Goal: Task Accomplishment & Management: Complete application form

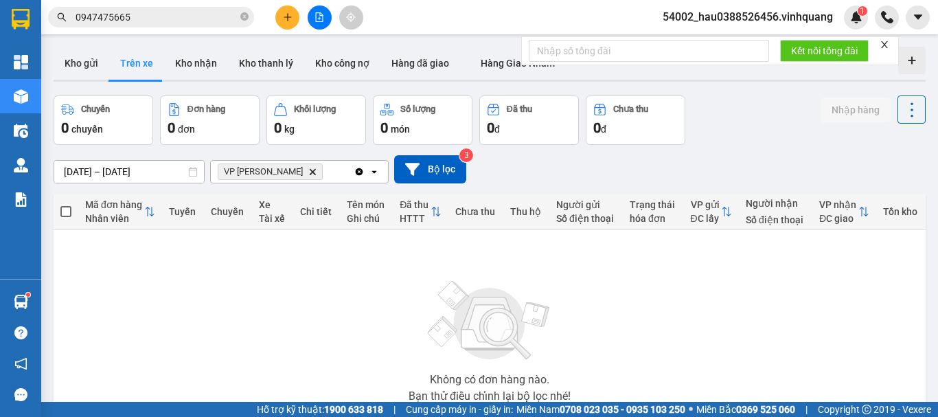
click at [308, 171] on icon "Delete" at bounding box center [312, 172] width 8 height 8
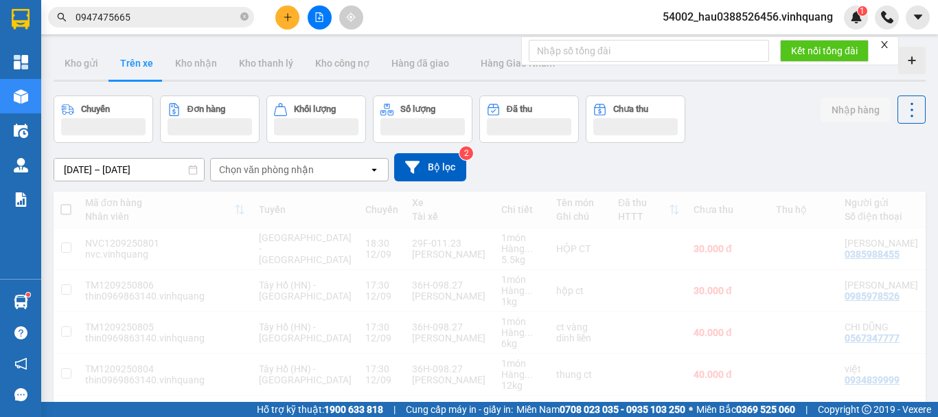
click at [287, 171] on div "Chọn văn phòng nhận" at bounding box center [266, 170] width 95 height 14
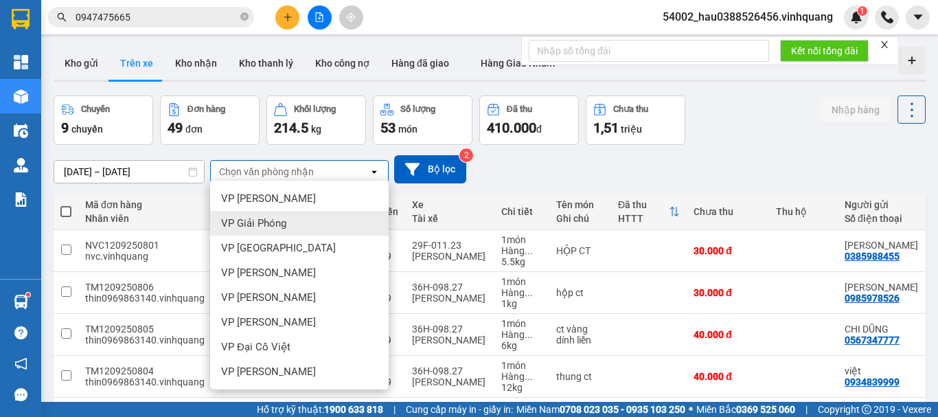
click at [284, 231] on div "VP Giải Phóng" at bounding box center [299, 223] width 179 height 25
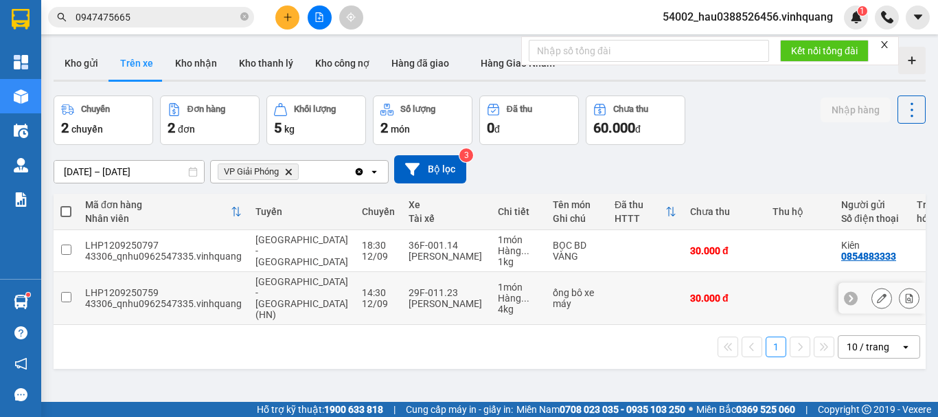
click at [307, 312] on td "Thanh Hóa - Tây Hồ (HN)" at bounding box center [302, 298] width 106 height 53
checkbox input "true"
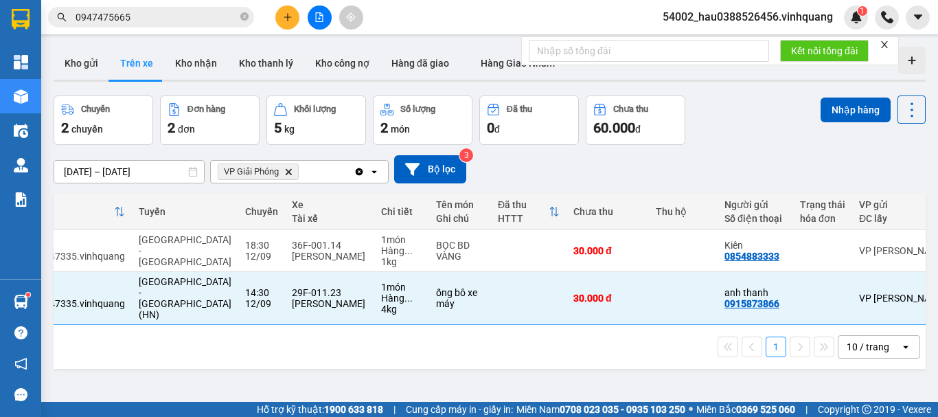
scroll to position [0, 155]
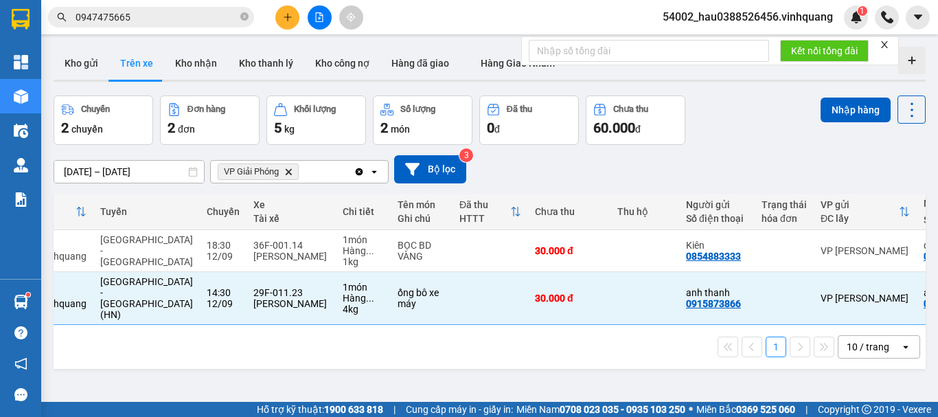
click at [395, 325] on div "1 10 / trang open" at bounding box center [490, 347] width 872 height 44
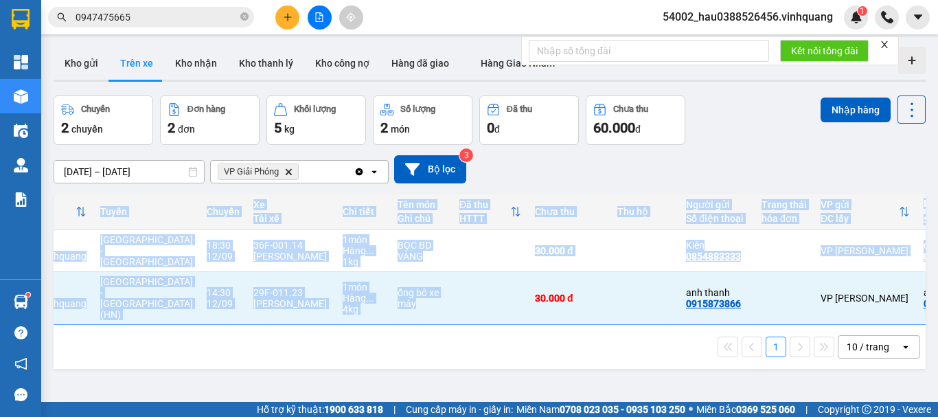
drag, startPoint x: 416, startPoint y: 313, endPoint x: 479, endPoint y: 315, distance: 63.2
click at [479, 315] on div "Mã đơn hàng Nhân viên Tuyến Chuyến Xe Tài xế Chi tiết Tên món Ghi chú Đã thu HT…" at bounding box center [490, 259] width 872 height 131
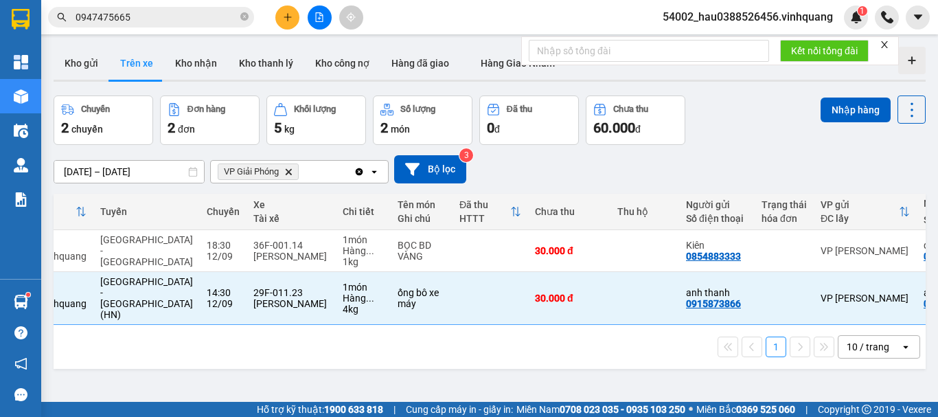
click at [482, 353] on div "1 10 / trang open" at bounding box center [490, 347] width 872 height 44
drag, startPoint x: 499, startPoint y: 313, endPoint x: 591, endPoint y: 333, distance: 94.3
click at [591, 333] on div "Mã đơn hàng Nhân viên Tuyến Chuyến Xe Tài xế Chi tiết Tên món Ghi chú Đã thu HT…" at bounding box center [490, 281] width 872 height 175
click at [566, 368] on div "ver 1.8.143 Kho gửi Trên xe Kho nhận Kho thanh lý Kho công nợ Hàng đã giao Hàng…" at bounding box center [489, 249] width 883 height 417
drag, startPoint x: 593, startPoint y: 319, endPoint x: 626, endPoint y: 328, distance: 34.0
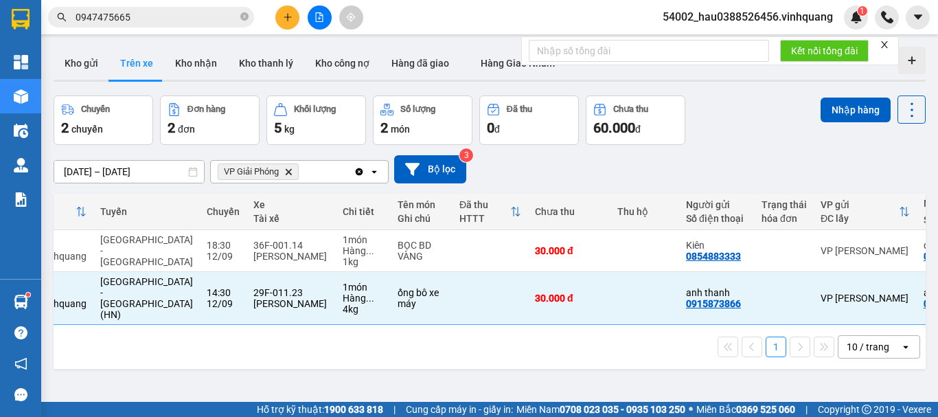
click at [626, 328] on div "1 10 / trang open" at bounding box center [490, 347] width 872 height 44
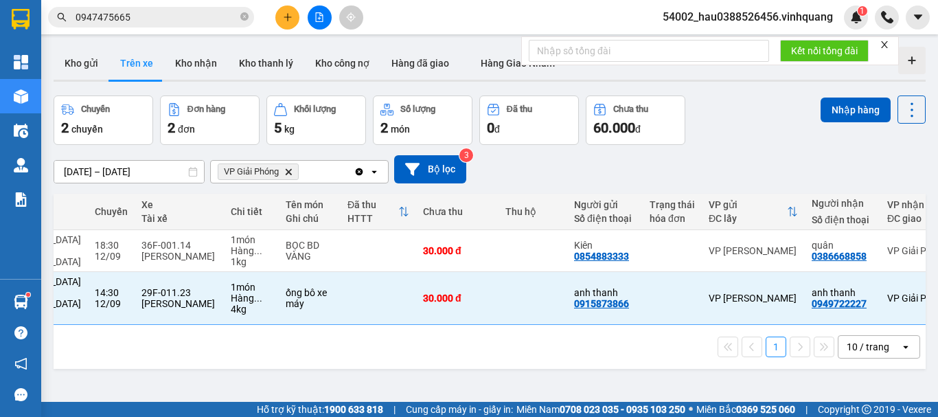
scroll to position [0, 268]
click at [317, 14] on icon "file-add" at bounding box center [320, 17] width 10 height 10
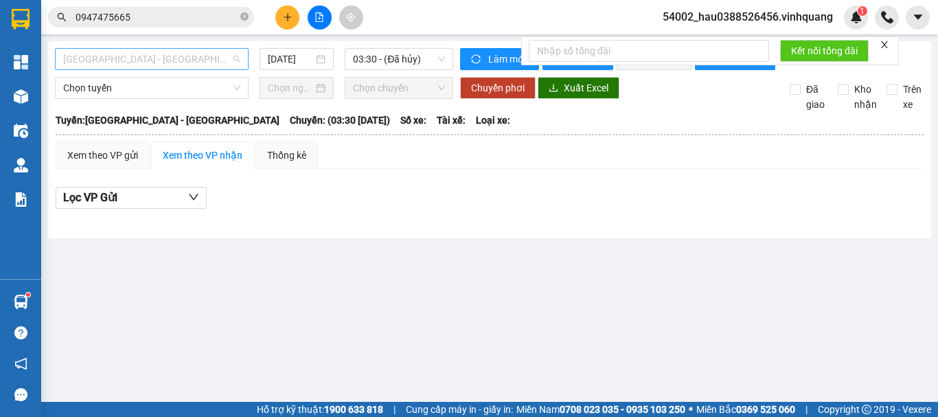
click at [173, 55] on span "Thanh Hóa - Hà Nội" at bounding box center [151, 59] width 177 height 21
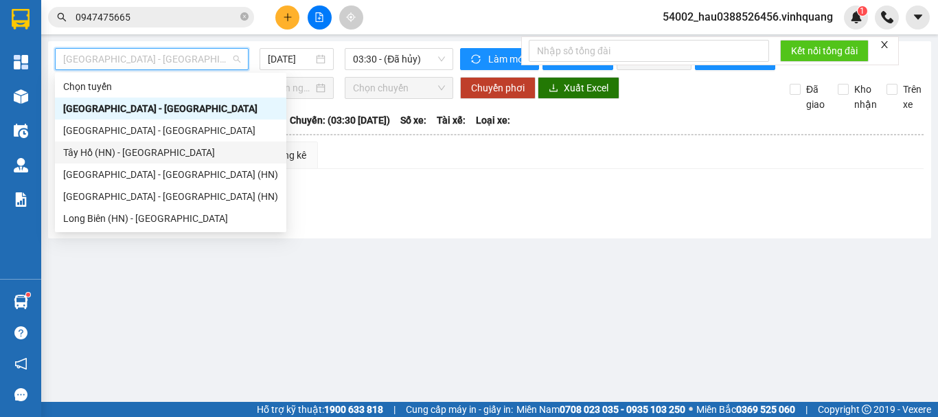
click at [141, 153] on div "Tây Hồ (HN) - Thanh Hóa" at bounding box center [170, 152] width 215 height 15
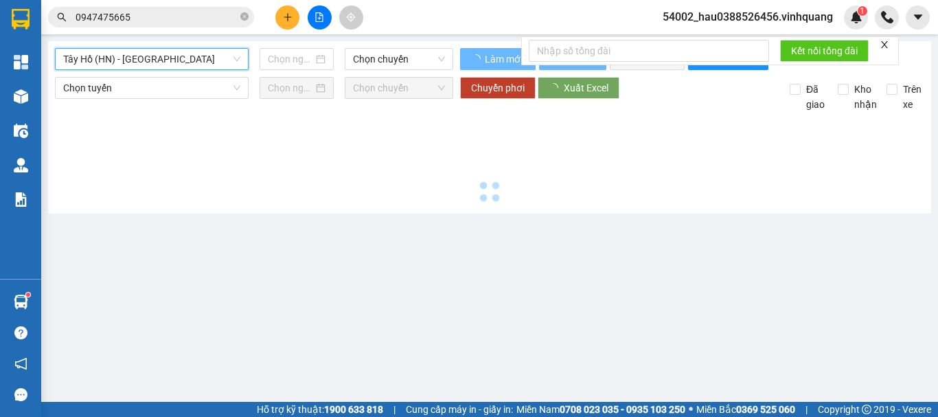
type input "12/09/2025"
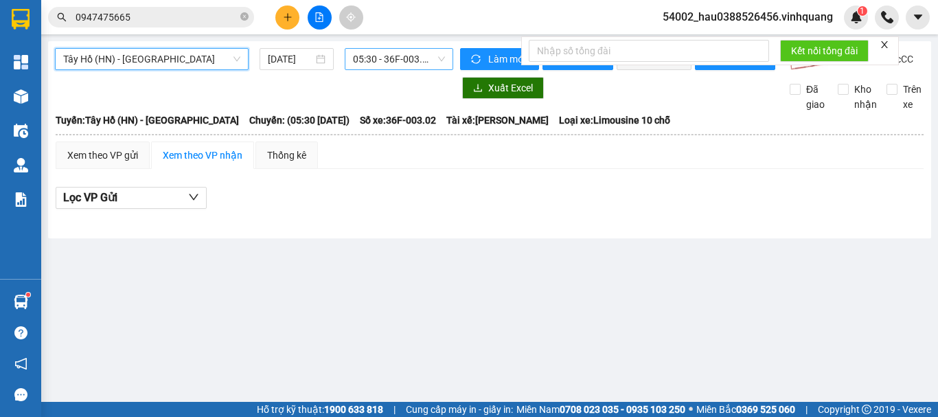
click at [376, 57] on span "05:30 - 36F-003.02" at bounding box center [399, 59] width 92 height 21
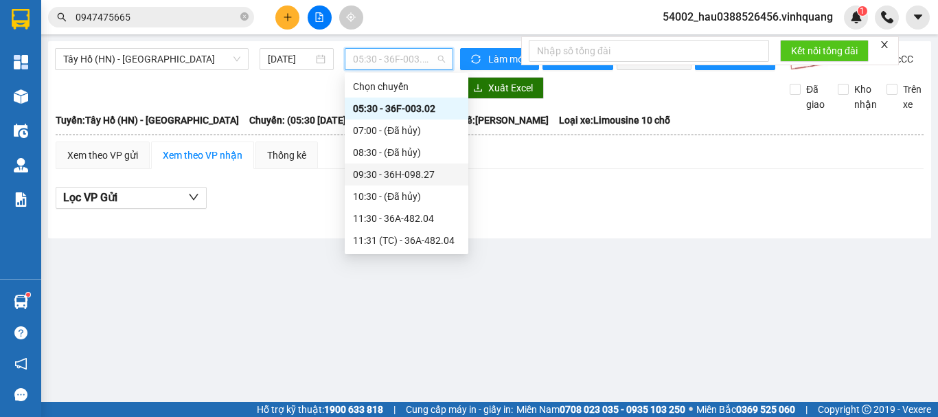
scroll to position [220, 0]
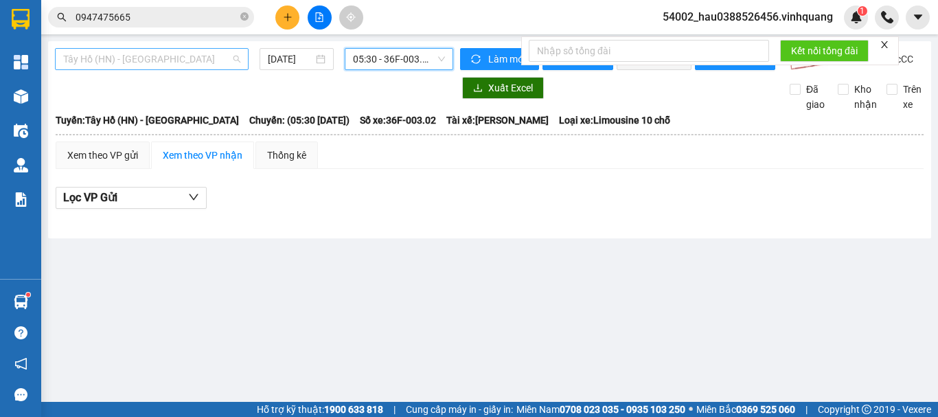
click at [155, 48] on div "Tây Hồ (HN) - Thanh Hóa" at bounding box center [152, 59] width 194 height 22
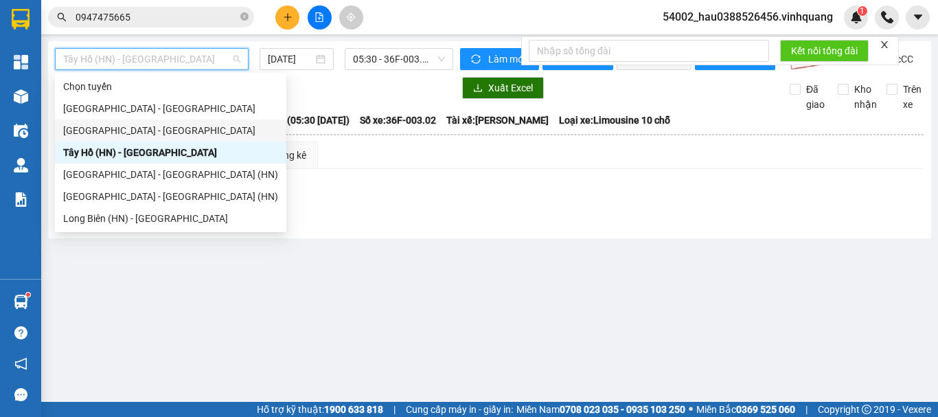
click at [139, 133] on div "Hà Nội - Thanh Hóa" at bounding box center [170, 130] width 215 height 15
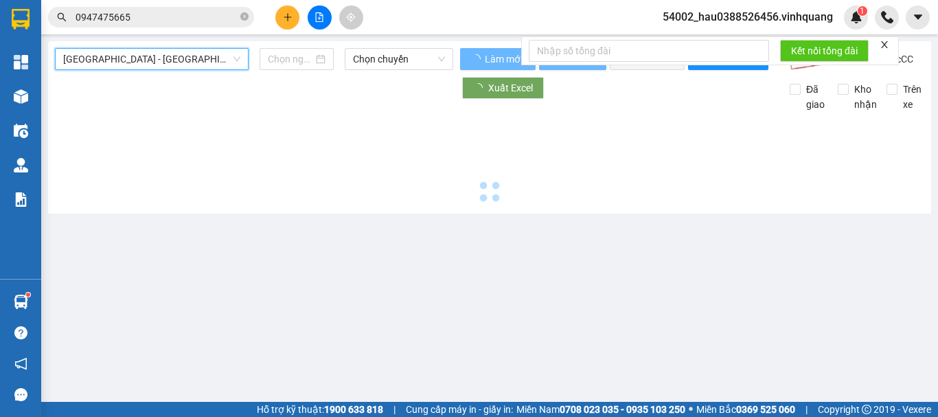
type input "12/09/2025"
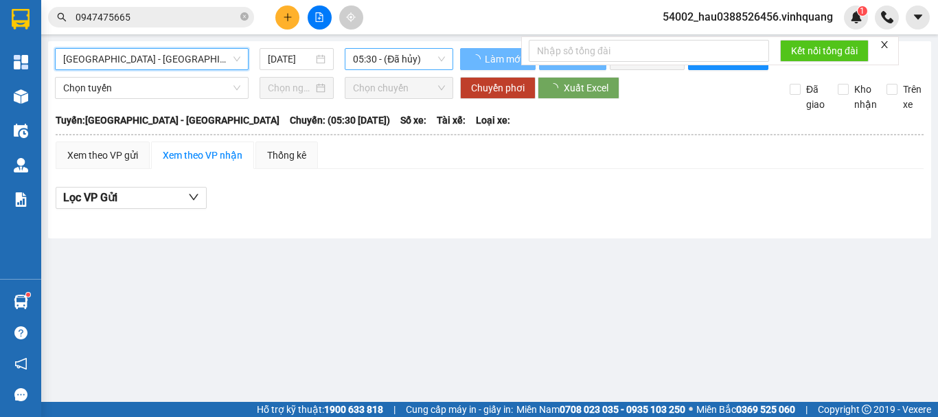
click at [378, 61] on span "05:30 - (Đã hủy)" at bounding box center [399, 59] width 92 height 21
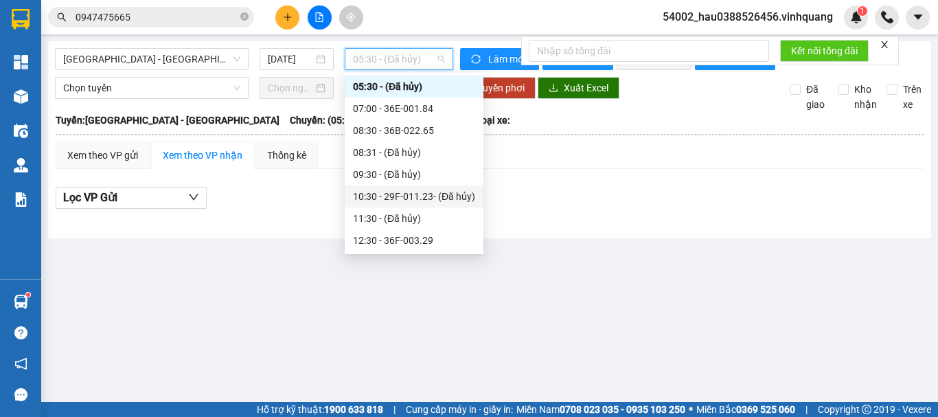
scroll to position [242, 0]
click at [415, 197] on div "18:30 - 29F-011.23" at bounding box center [414, 196] width 122 height 15
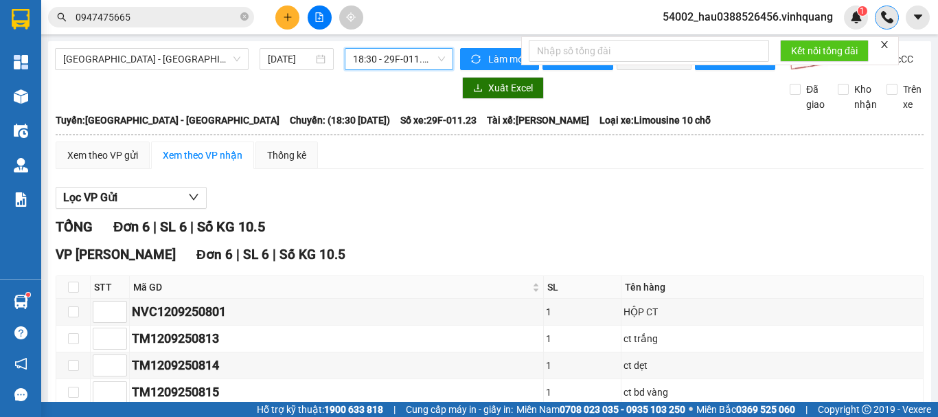
click at [891, 18] on img at bounding box center [887, 17] width 12 height 12
click at [887, 46] on icon "close" at bounding box center [884, 44] width 7 height 7
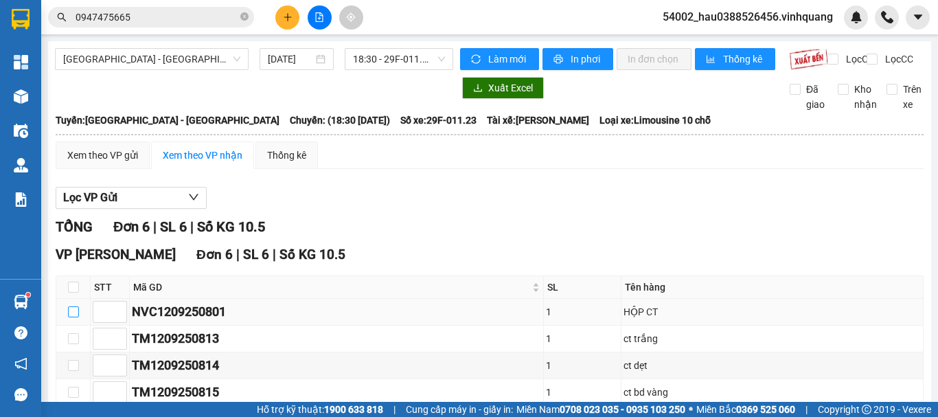
click at [76, 317] on input "checkbox" at bounding box center [73, 311] width 11 height 11
checkbox input "true"
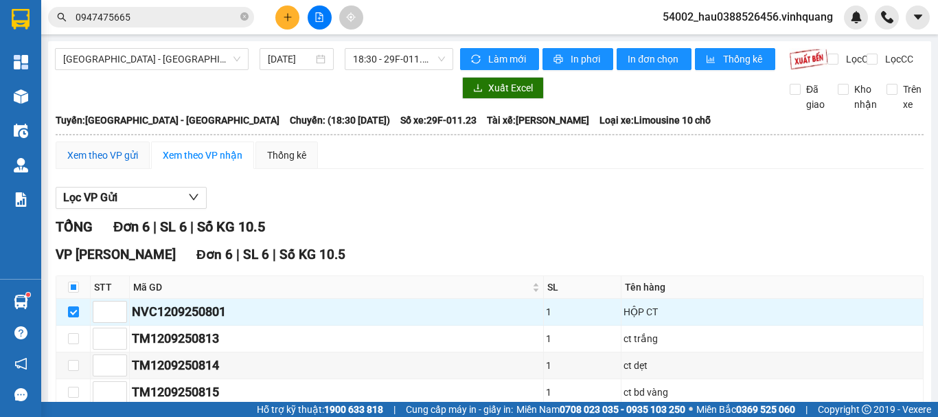
click at [95, 163] on div "Xem theo VP gửi" at bounding box center [102, 155] width 71 height 15
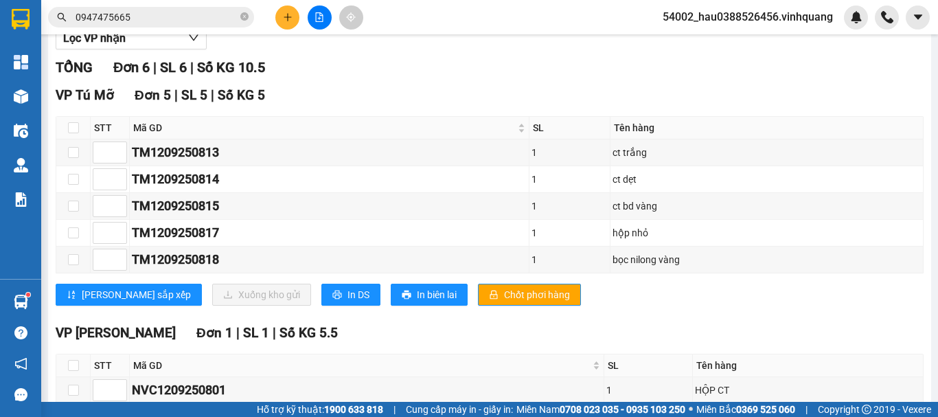
scroll to position [244, 0]
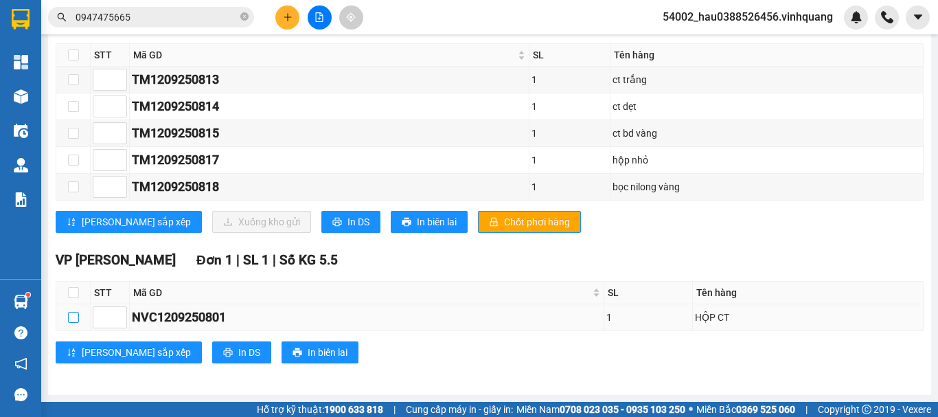
click at [73, 321] on input "checkbox" at bounding box center [73, 317] width 11 height 11
checkbox input "true"
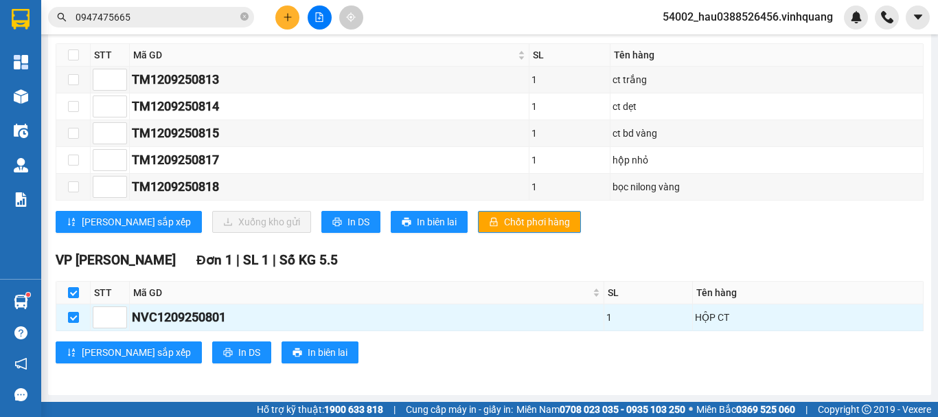
scroll to position [0, 0]
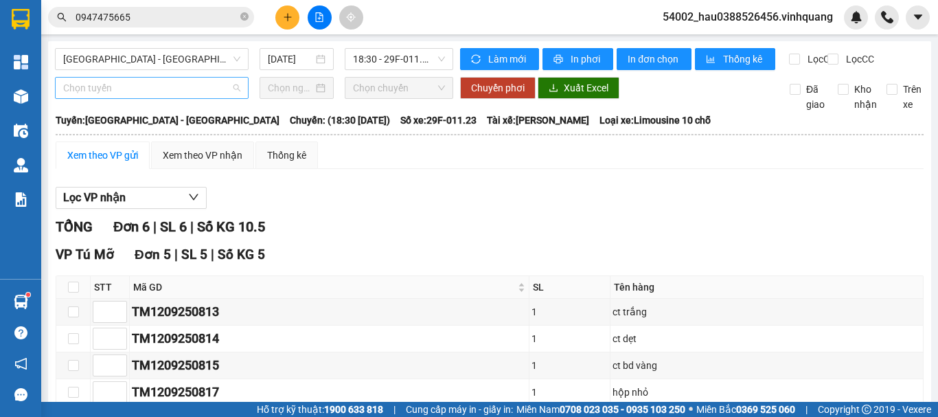
click at [152, 98] on span "Chọn tuyến" at bounding box center [151, 88] width 177 height 21
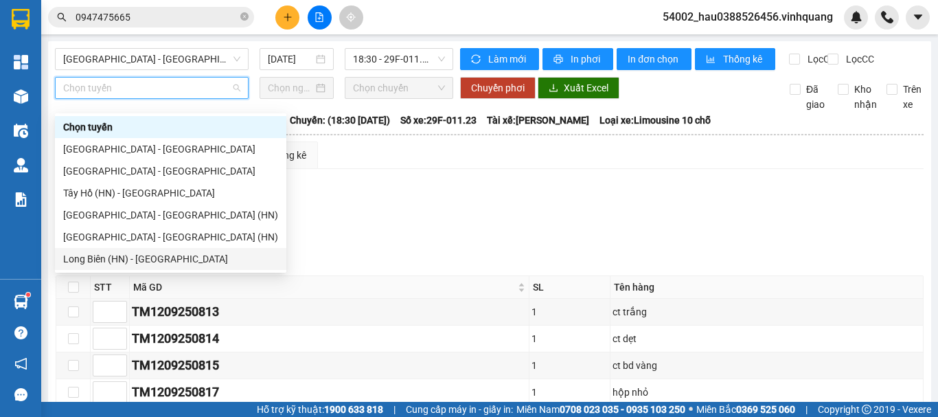
click at [132, 257] on div "Long Biên (HN) - Thanh Hóa" at bounding box center [170, 258] width 215 height 15
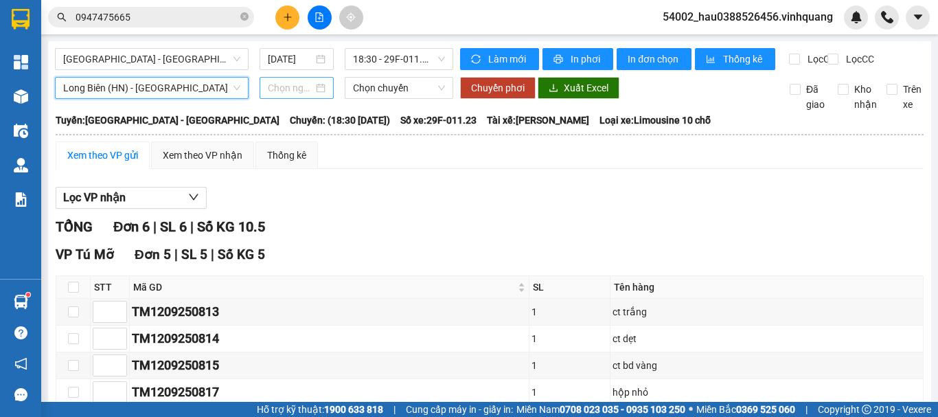
click at [297, 95] on input at bounding box center [290, 87] width 45 height 15
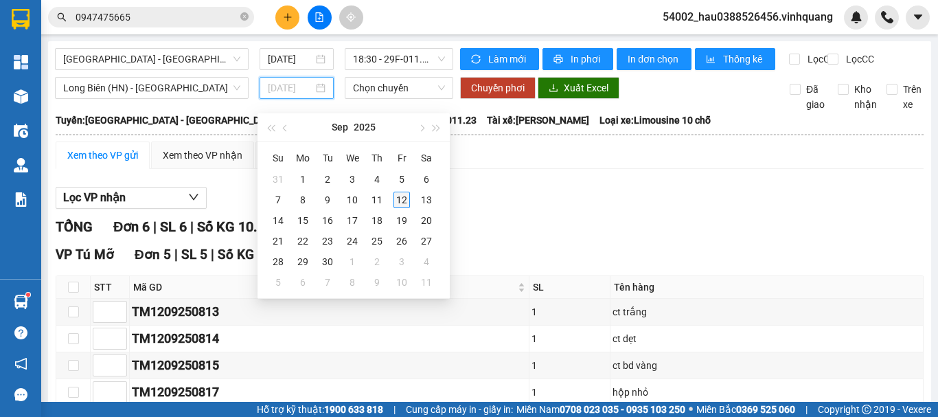
type input "12/09/2025"
click at [405, 201] on div "12" at bounding box center [402, 200] width 16 height 16
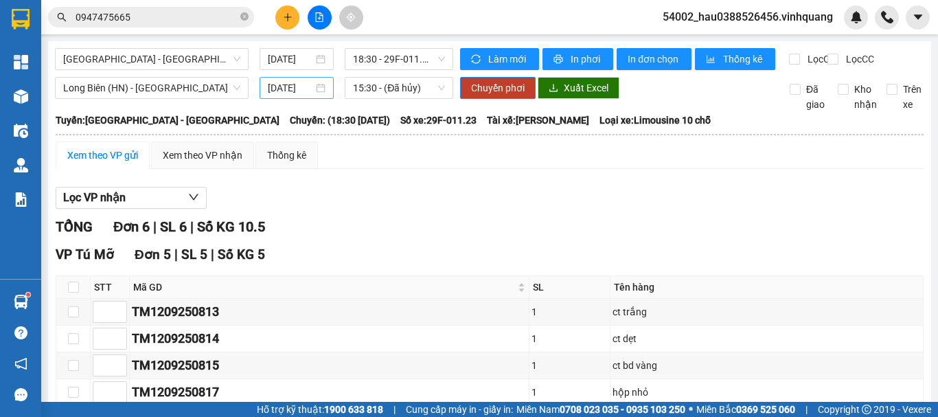
click at [322, 95] on div "12/09/2025" at bounding box center [297, 87] width 58 height 15
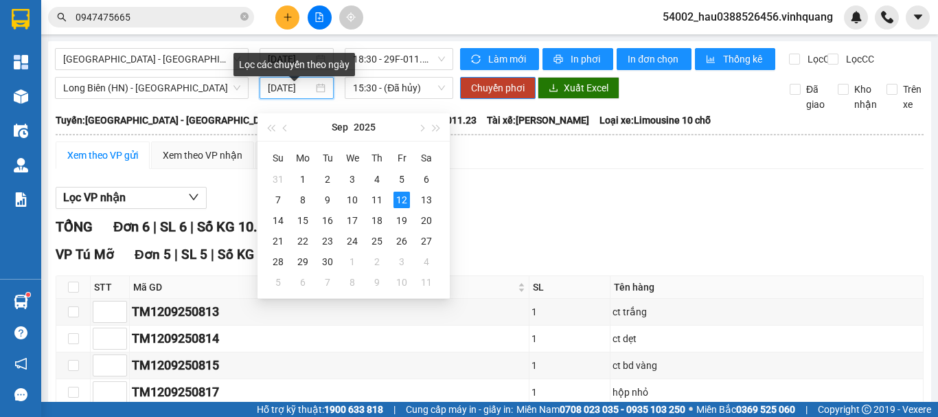
scroll to position [0, 4]
click at [322, 95] on div "12/09/2025" at bounding box center [297, 87] width 58 height 15
type input "12/09/2025"
click at [402, 201] on div "12" at bounding box center [402, 200] width 16 height 16
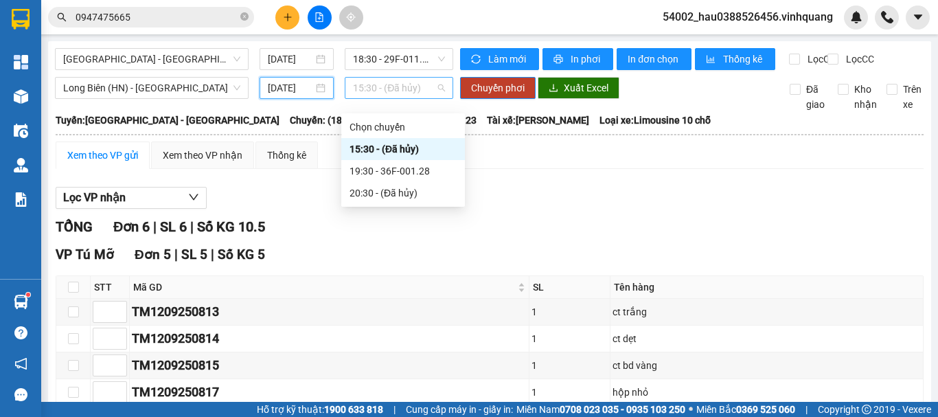
click at [389, 94] on span "15:30 - (Đã hủy)" at bounding box center [399, 88] width 92 height 21
click at [399, 172] on div "19:30 - 36F-001.28" at bounding box center [403, 170] width 107 height 15
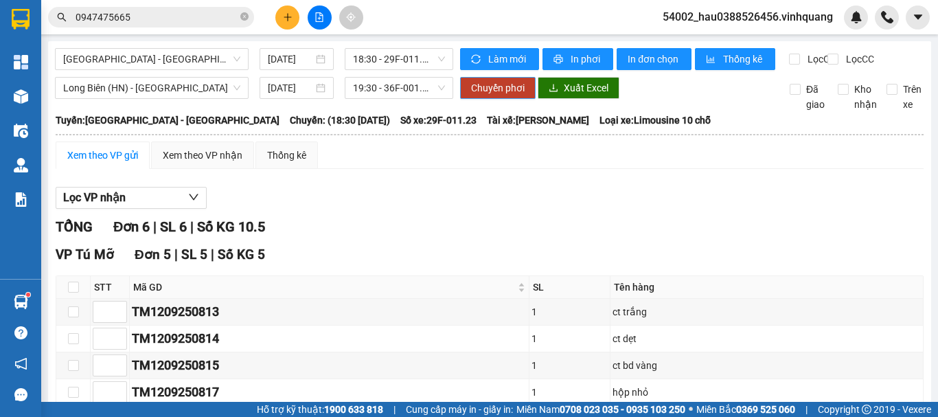
click at [507, 94] on span "Chuyển phơi" at bounding box center [498, 87] width 54 height 15
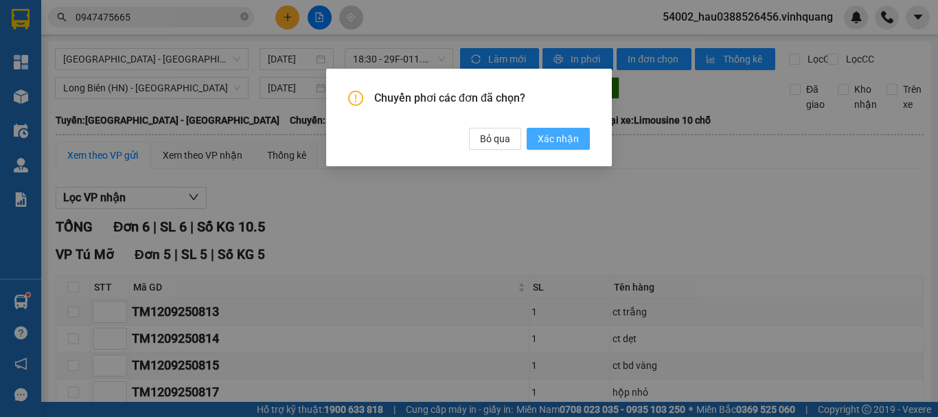
click at [563, 139] on span "Xác nhận" at bounding box center [558, 138] width 41 height 15
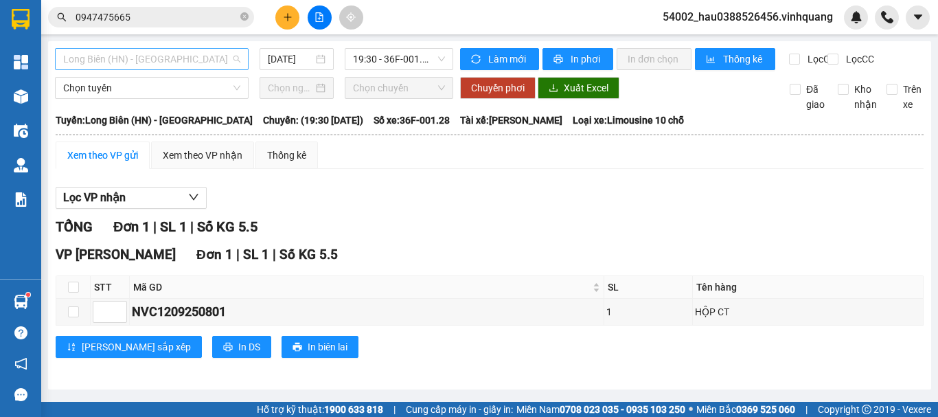
click at [175, 56] on span "Long Biên (HN) - Thanh Hóa" at bounding box center [151, 59] width 177 height 21
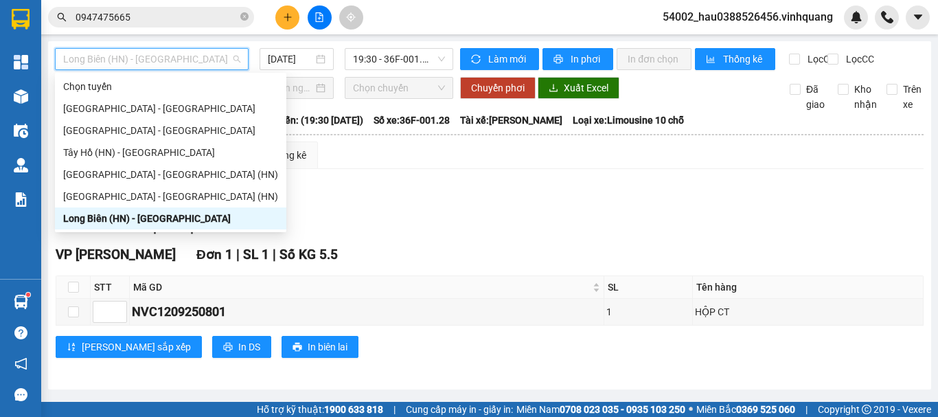
click at [126, 225] on div "Long Biên (HN) - Thanh Hóa" at bounding box center [170, 218] width 215 height 15
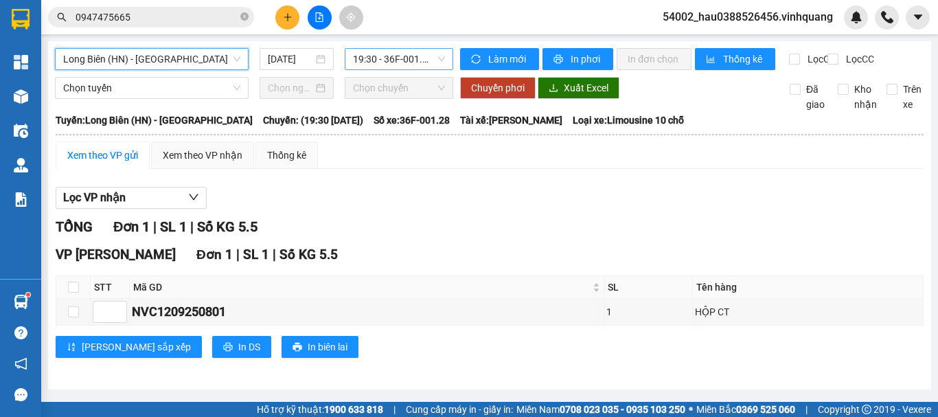
click at [396, 59] on span "19:30 - 36F-001.28" at bounding box center [399, 59] width 92 height 21
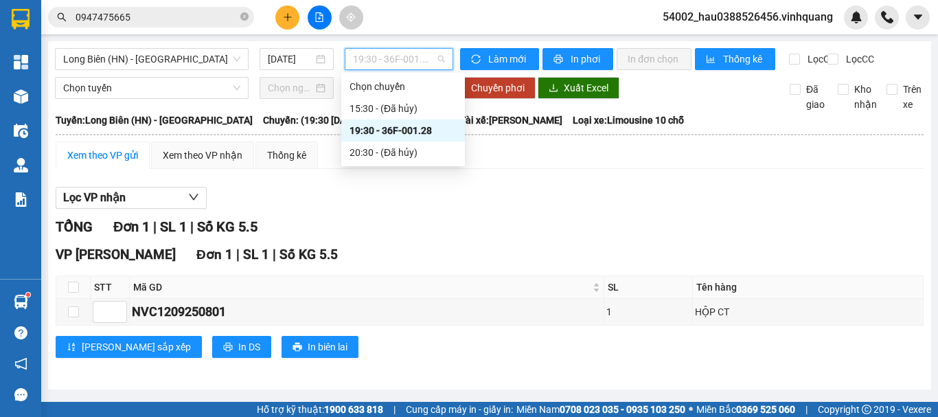
click at [396, 133] on div "19:30 - 36F-001.28" at bounding box center [403, 130] width 107 height 15
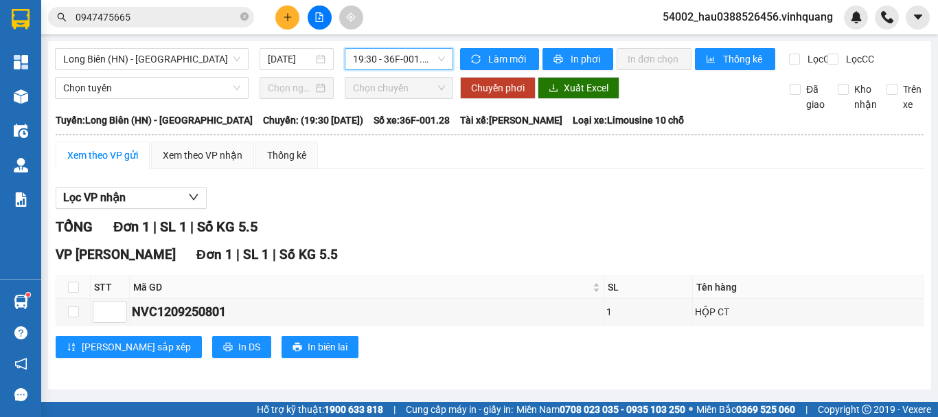
scroll to position [6, 0]
click at [181, 163] on div "Xem theo VP nhận" at bounding box center [203, 155] width 80 height 15
click at [117, 155] on div "Xem theo VP gửi" at bounding box center [102, 155] width 71 height 15
click at [287, 17] on icon "plus" at bounding box center [288, 17] width 10 height 10
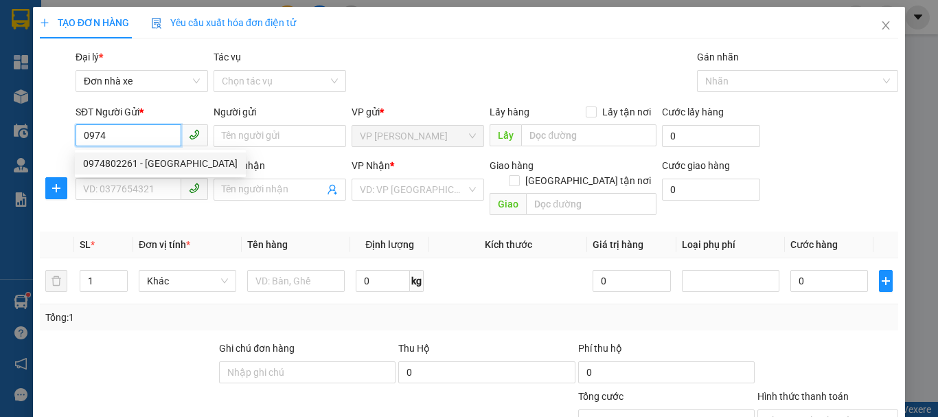
click at [152, 165] on div "0974802261 - Hà Hậu TĐ Hà Nội" at bounding box center [160, 163] width 155 height 15
type input "0974802261"
type input "Hà Hậu TĐ Hà Nội"
type input "0889232323"
type input "CTY. VĨNH QUANG"
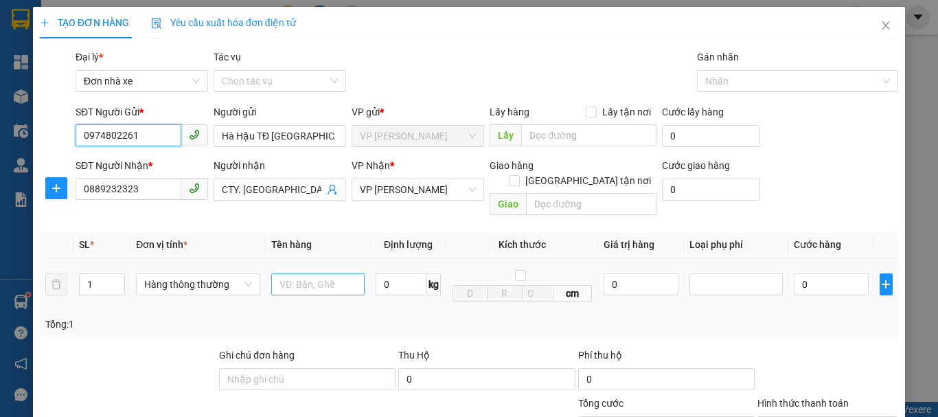
type input "0974802261"
click at [300, 273] on input "text" at bounding box center [317, 284] width 93 height 22
type input "Báo cáo VPLD ngày 12/9"
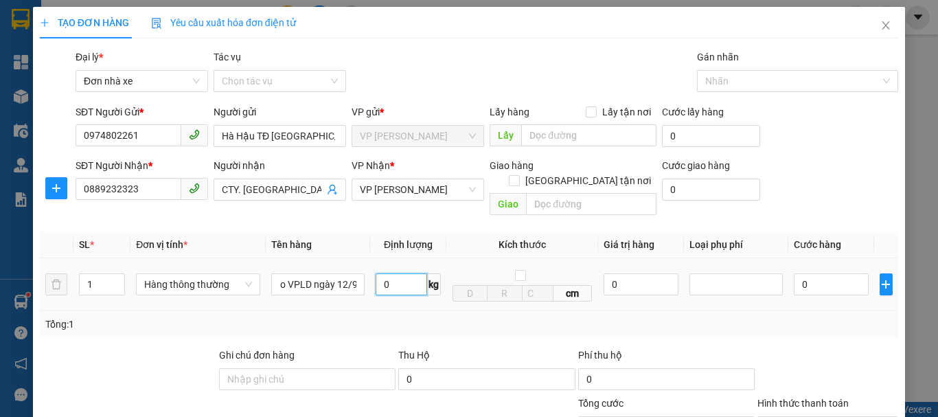
scroll to position [0, 0]
click at [407, 273] on input "0" at bounding box center [402, 284] width 52 height 22
type input "2"
click at [462, 317] on div "Tổng: 1" at bounding box center [469, 324] width 848 height 15
type input "30.000"
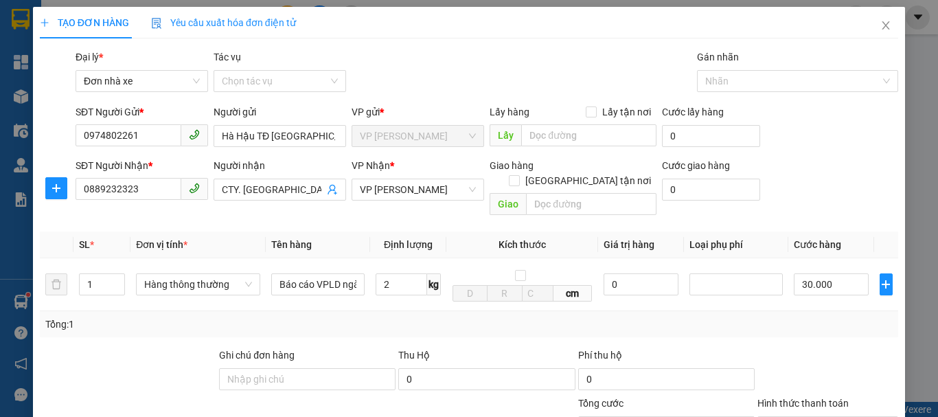
type input "30.000"
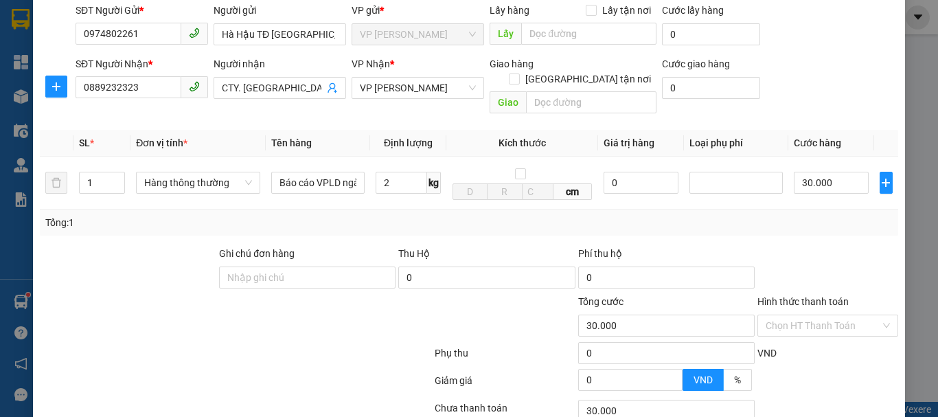
scroll to position [111, 0]
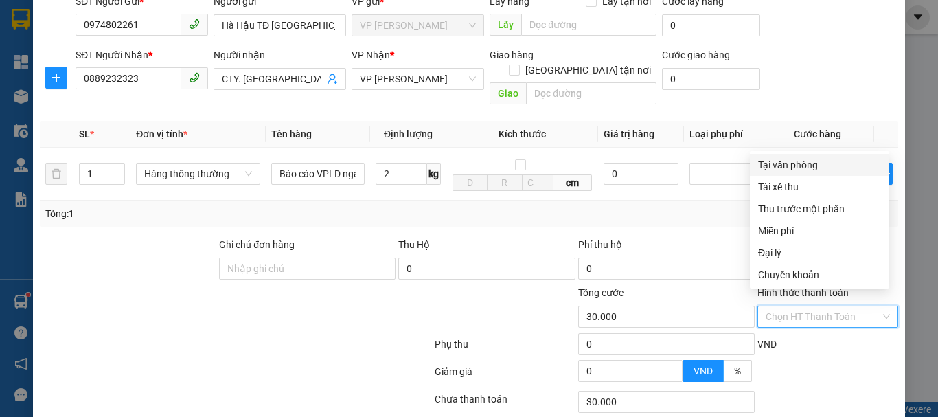
click at [835, 306] on input "Hình thức thanh toán" at bounding box center [823, 316] width 115 height 21
click at [798, 229] on div "Miễn phí" at bounding box center [819, 230] width 123 height 15
type input "0"
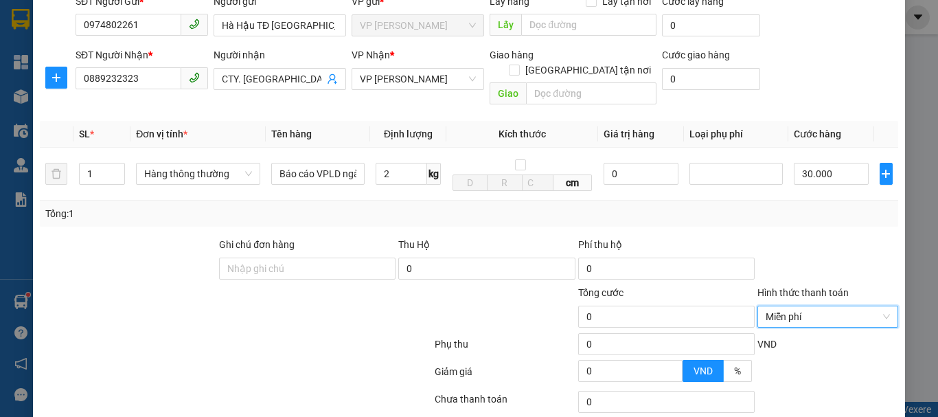
scroll to position [196, 0]
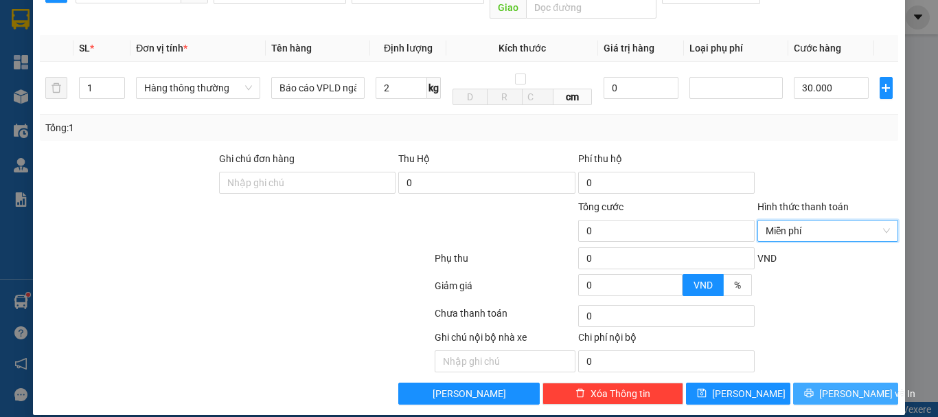
click at [830, 386] on span "Lưu và In" at bounding box center [867, 393] width 96 height 15
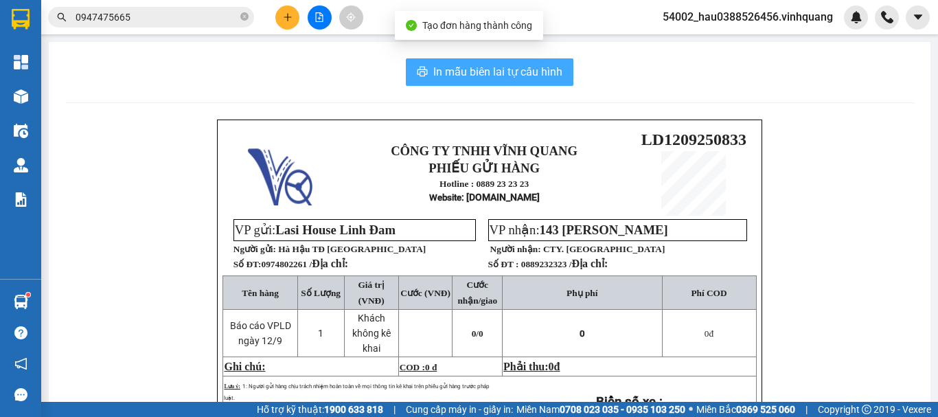
click at [466, 74] on span "In mẫu biên lai tự cấu hình" at bounding box center [497, 71] width 129 height 17
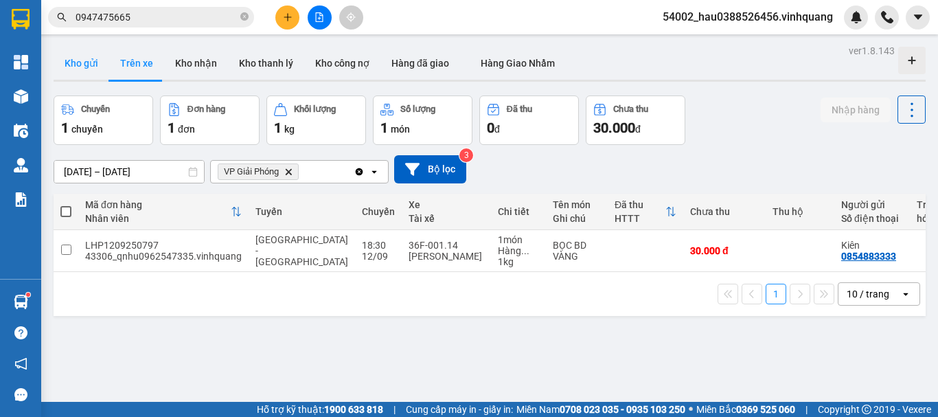
click at [93, 54] on button "Kho gửi" at bounding box center [82, 63] width 56 height 33
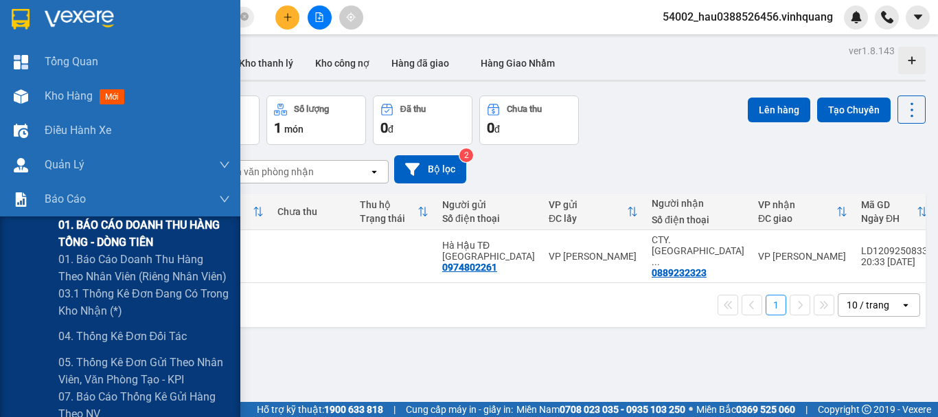
scroll to position [144, 0]
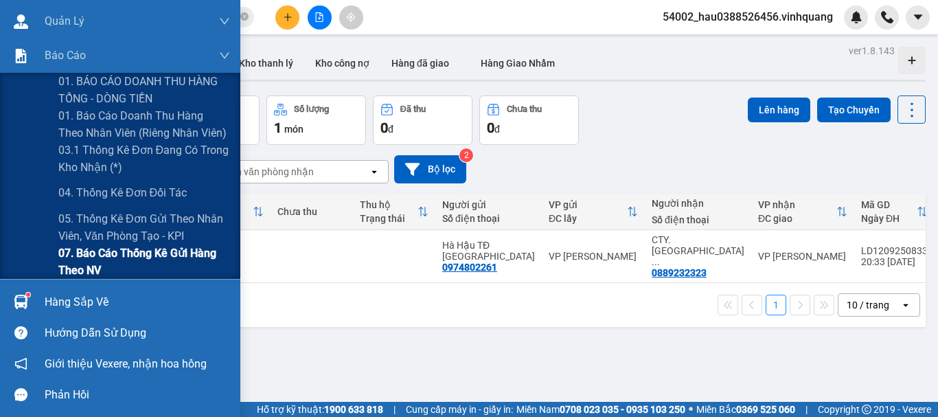
click at [122, 261] on span "07. Báo cáo thống kê gửi hàng theo NV" at bounding box center [144, 262] width 172 height 34
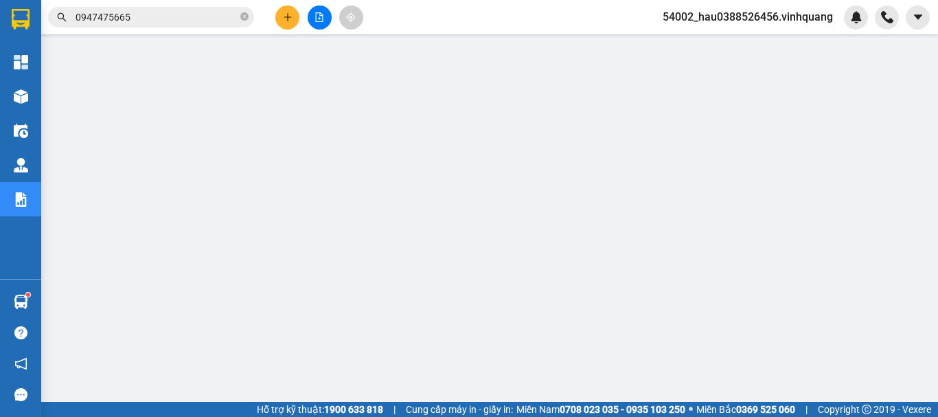
click at [785, 15] on span "54002_hau0388526456.vinhquang" at bounding box center [748, 16] width 192 height 17
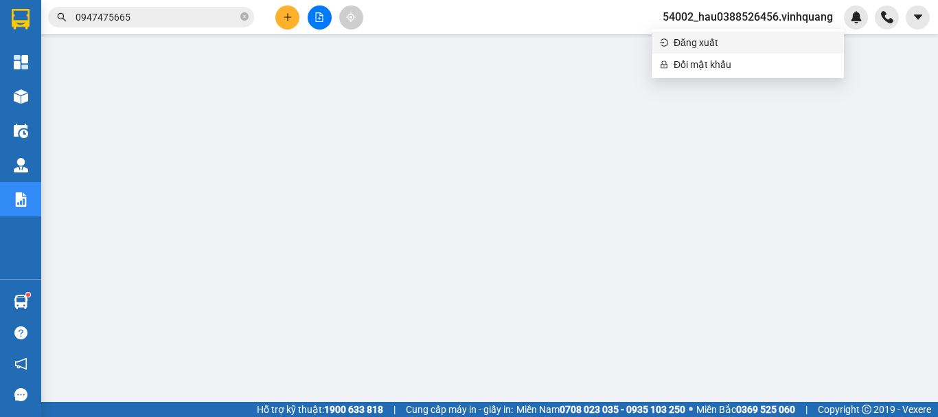
click at [702, 46] on span "Đăng xuất" at bounding box center [755, 42] width 162 height 15
